Goal: Task Accomplishment & Management: Manage account settings

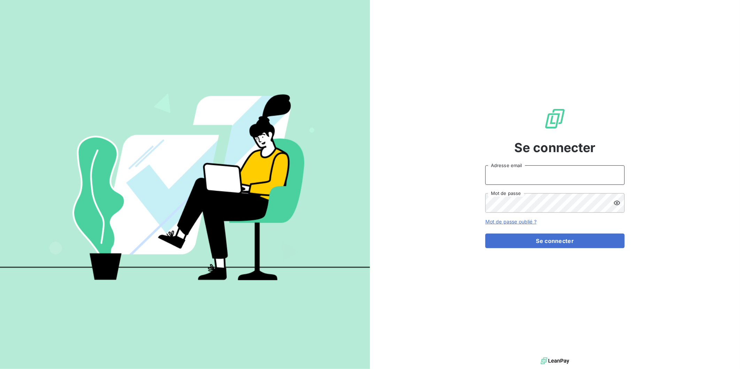
type input "[EMAIL_ADDRESS][DOMAIN_NAME]"
click at [533, 245] on button "Se connecter" at bounding box center [554, 241] width 139 height 15
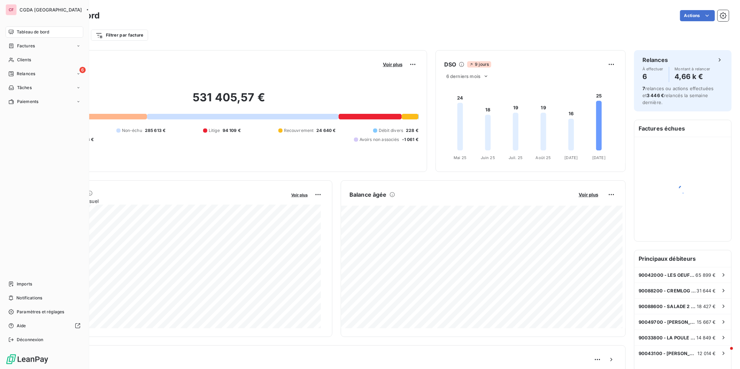
click at [16, 60] on div "Clients" at bounding box center [45, 59] width 78 height 11
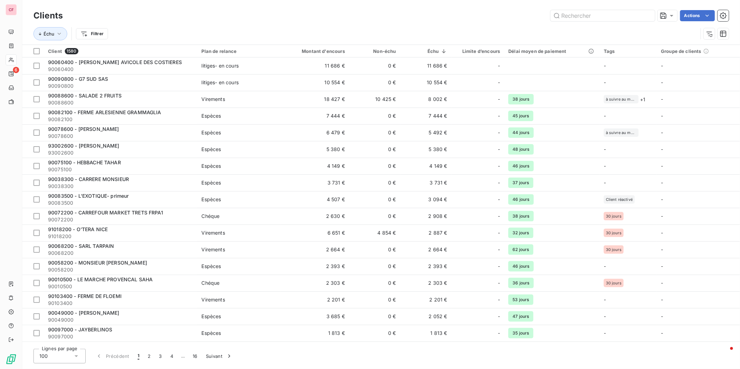
click at [579, 13] on input "text" at bounding box center [603, 15] width 105 height 11
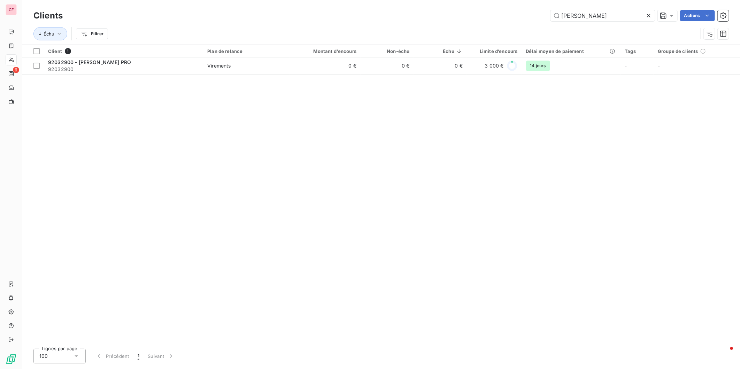
type input "[PERSON_NAME]"
